Goal: Task Accomplishment & Management: Manage account settings

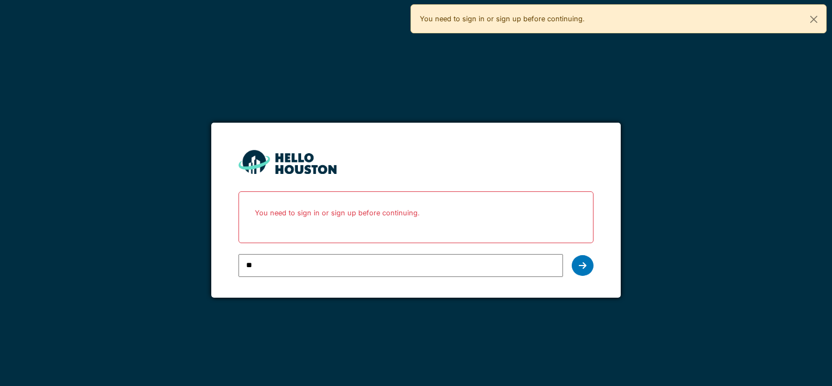
type input "**"
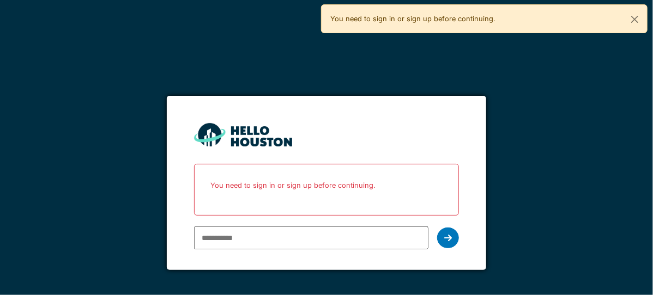
type input "**********"
